Goal: Transaction & Acquisition: Register for event/course

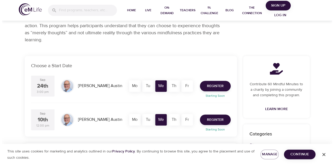
scroll to position [78, 0]
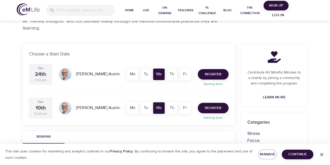
click at [213, 109] on span "Register" at bounding box center [213, 108] width 17 height 7
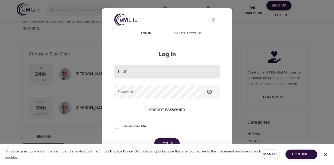
click at [172, 73] on input "email" at bounding box center [166, 71] width 105 height 14
click at [154, 138] on button "Log in" at bounding box center [167, 143] width 26 height 11
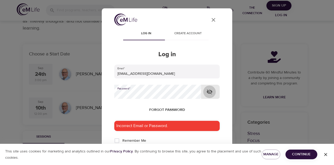
click at [209, 93] on icon "button" at bounding box center [210, 91] width 6 height 5
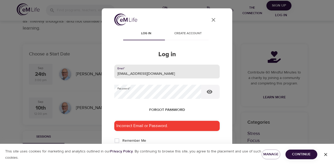
click at [124, 73] on input "kellypowersz@villanova.edu" at bounding box center [166, 71] width 105 height 14
click at [138, 74] on input "kelly.powersz@villanova.edu" at bounding box center [166, 71] width 105 height 14
type input "kelly.powerszollers@villanova.edu"
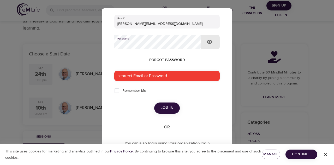
scroll to position [52, 0]
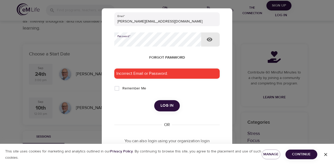
click at [165, 107] on span "Log in" at bounding box center [166, 105] width 13 height 7
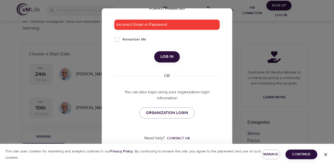
scroll to position [102, 0]
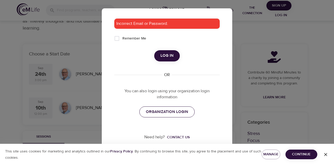
click at [161, 110] on span "ORGANIZATION LOGIN" at bounding box center [167, 111] width 42 height 7
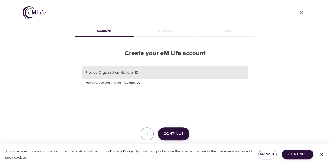
click at [144, 72] on input "text" at bounding box center [165, 72] width 166 height 14
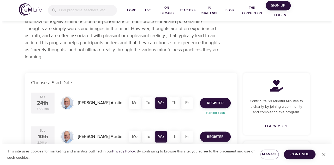
scroll to position [78, 0]
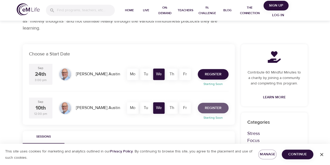
click at [219, 109] on span "Register" at bounding box center [213, 108] width 17 height 7
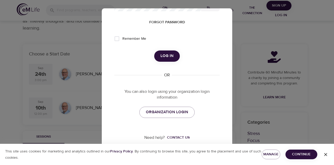
scroll to position [88, 0]
click at [174, 114] on span "ORGANIZATION LOGIN" at bounding box center [167, 111] width 42 height 7
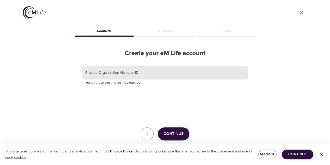
click at [162, 74] on input "text" at bounding box center [165, 72] width 166 height 14
type input "Villanova University"
click at [171, 130] on span "Continue" at bounding box center [174, 133] width 20 height 7
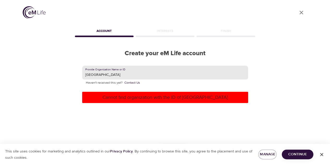
click at [136, 73] on input "Villanova University" at bounding box center [165, 72] width 166 height 14
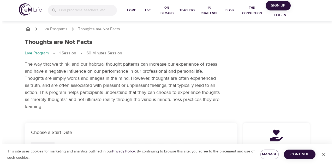
scroll to position [78, 0]
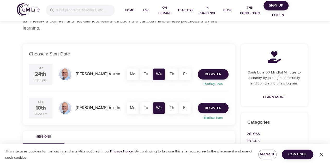
click at [219, 106] on span "Register" at bounding box center [213, 108] width 17 height 7
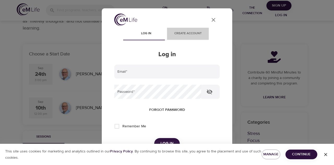
click at [189, 35] on span "Create account" at bounding box center [187, 33] width 35 height 5
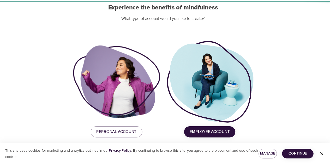
scroll to position [55, 0]
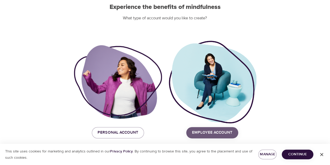
click at [203, 131] on span "Employee Account" at bounding box center [212, 132] width 40 height 7
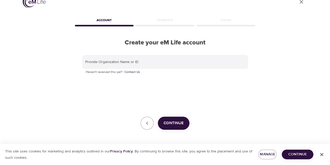
scroll to position [10, 0]
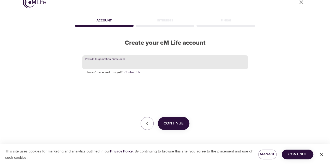
click at [146, 63] on input "text" at bounding box center [165, 62] width 166 height 14
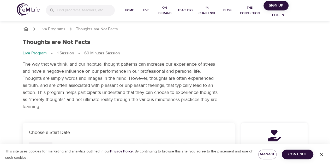
click at [279, 4] on span "Sign Up" at bounding box center [276, 5] width 21 height 7
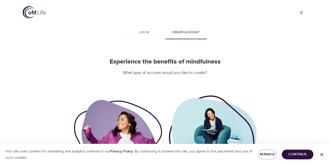
click at [182, 36] on button "Create account" at bounding box center [186, 33] width 42 height 13
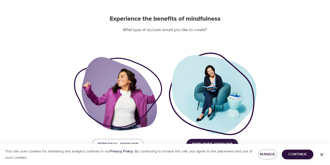
scroll to position [55, 0]
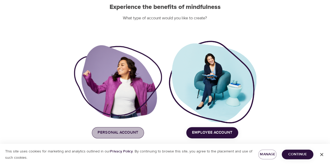
click at [120, 132] on span "Personal Account" at bounding box center [118, 132] width 41 height 7
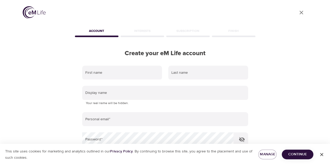
scroll to position [67, 0]
